Goal: Find contact information: Find contact information

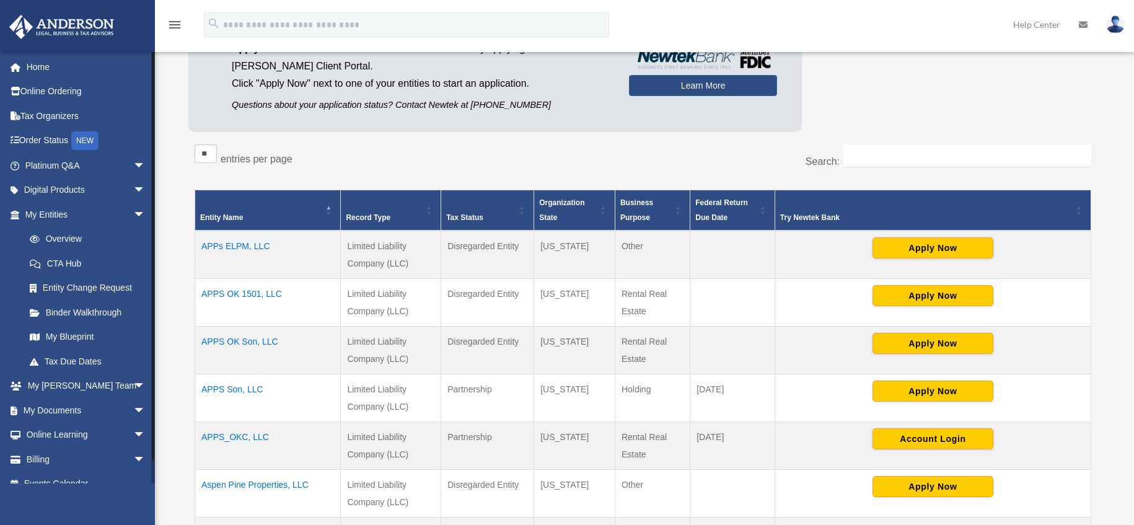
scroll to position [129, 0]
click at [37, 60] on link "Home" at bounding box center [87, 67] width 156 height 25
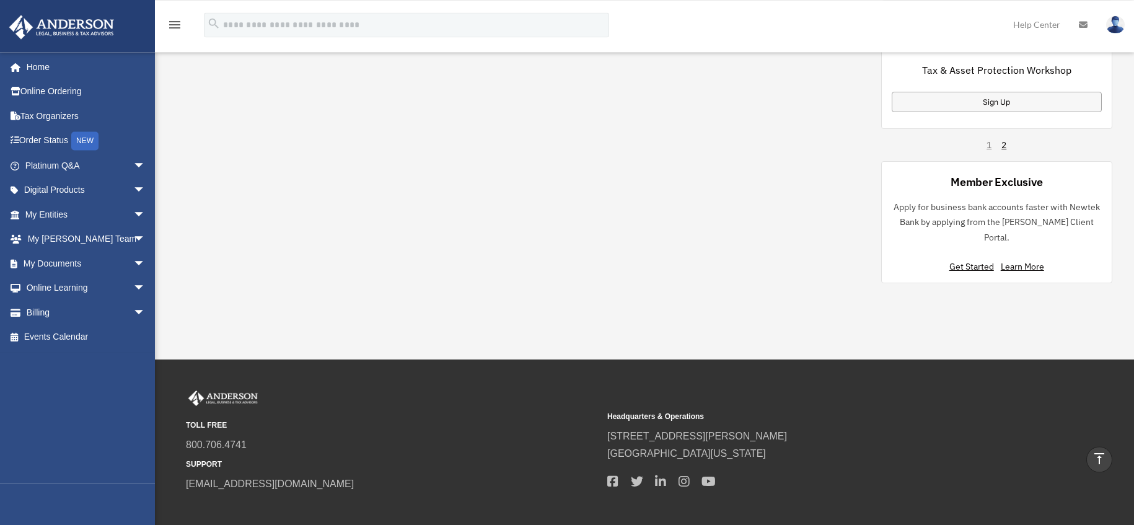
scroll to position [939, 0]
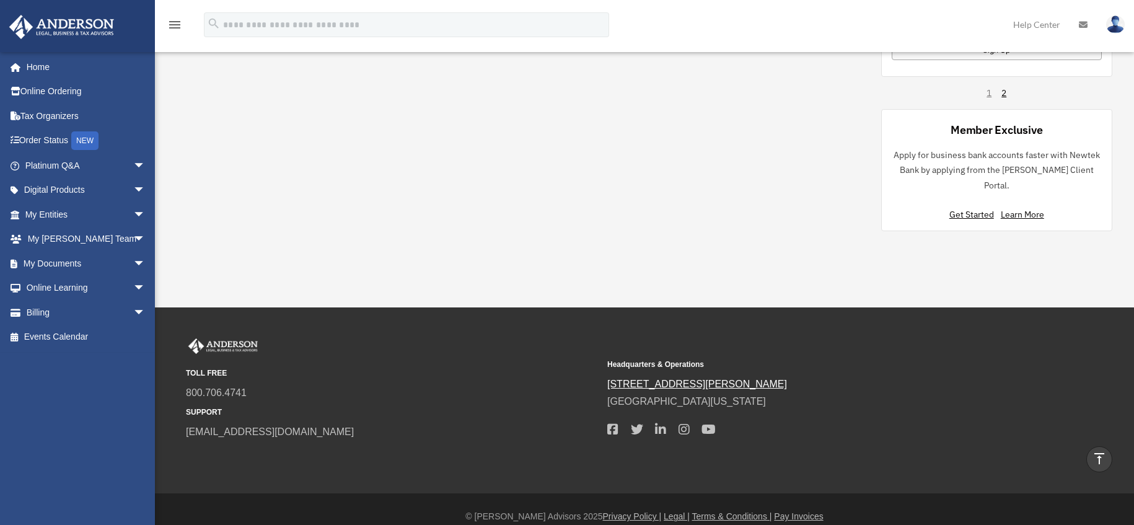
drag, startPoint x: 735, startPoint y: 387, endPoint x: 609, endPoint y: 368, distance: 127.3
click at [609, 368] on div "Headquarters & Operations [STREET_ADDRESS][PERSON_NAME] [GEOGRAPHIC_DATA], [US_…" at bounding box center [813, 397] width 413 height 87
copy div "[STREET_ADDRESS][PERSON_NAME][US_STATE]"
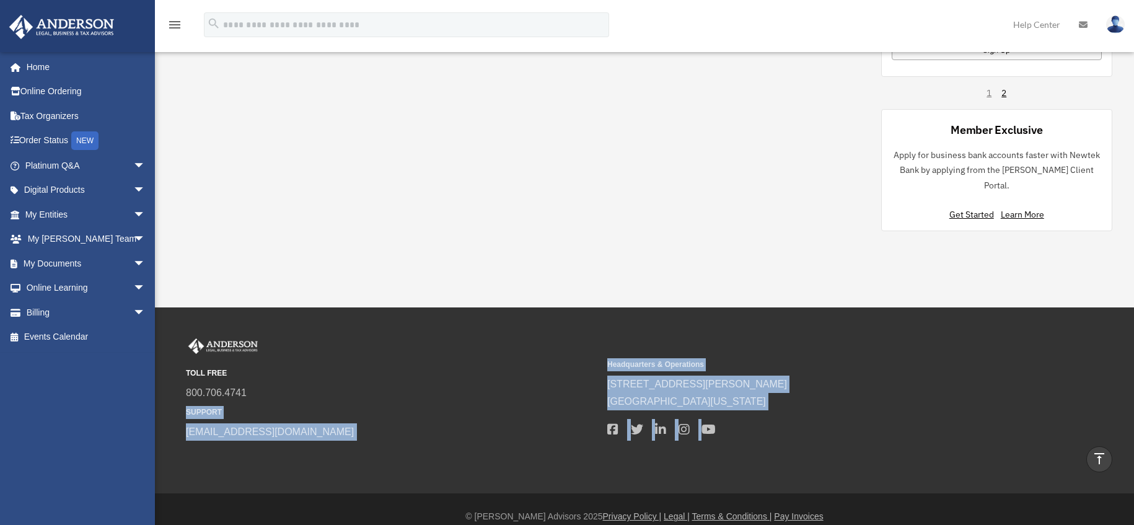
drag, startPoint x: 247, startPoint y: 372, endPoint x: 176, endPoint y: 377, distance: 70.8
click at [176, 377] on div "TOLL FREE 800.706.4741 SUPPORT [EMAIL_ADDRESS][DOMAIN_NAME] Headquarters & Oper…" at bounding box center [644, 400] width 954 height 125
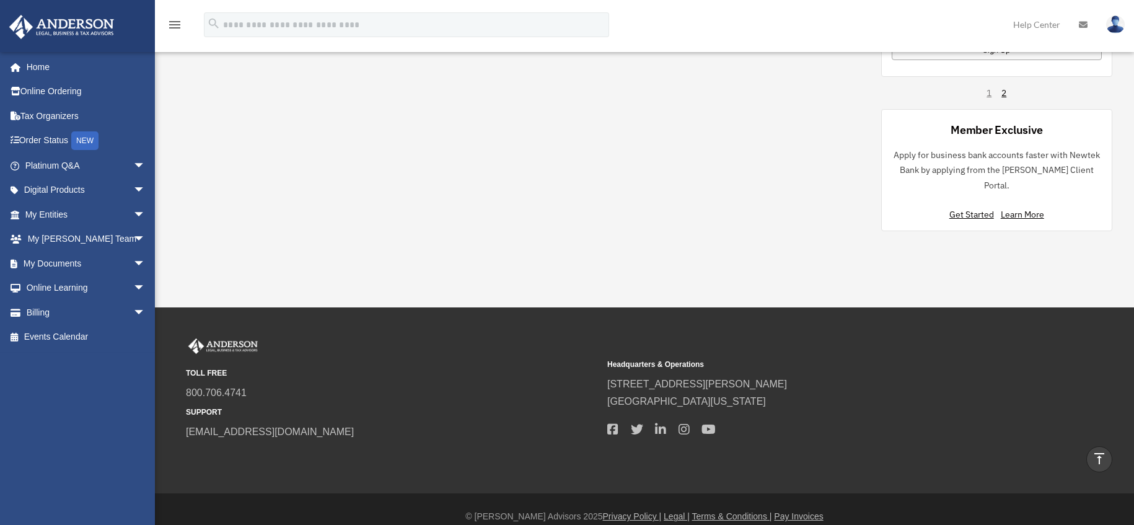
click at [324, 384] on span "800.706.4741" at bounding box center [392, 392] width 413 height 17
drag, startPoint x: 255, startPoint y: 378, endPoint x: 183, endPoint y: 377, distance: 71.9
click at [183, 377] on div "TOLL FREE 800.706.4741 SUPPORT [EMAIL_ADDRESS][DOMAIN_NAME] Headquarters & Oper…" at bounding box center [645, 389] width 936 height 103
copy link "800.706.4741"
